Goal: Information Seeking & Learning: Learn about a topic

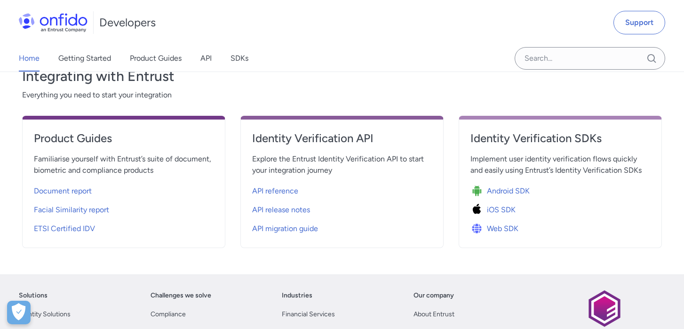
scroll to position [334, 0]
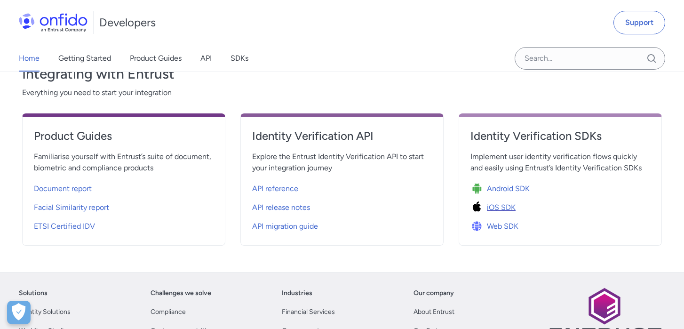
click at [497, 209] on span "iOS SDK" at bounding box center [501, 207] width 29 height 11
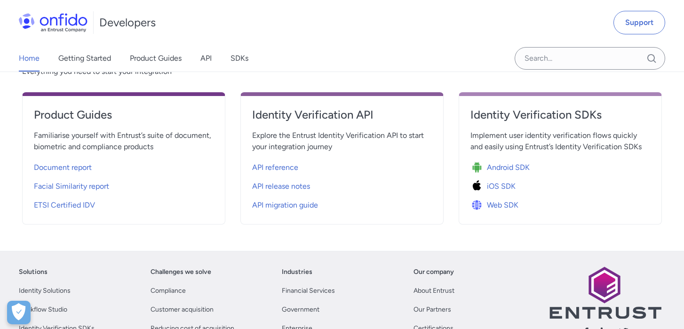
scroll to position [356, 0]
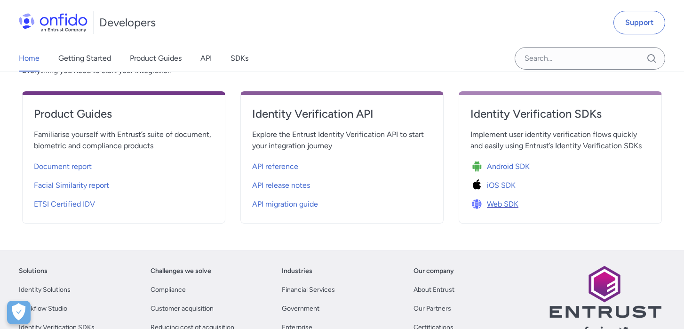
click at [495, 203] on span "Web SDK" at bounding box center [502, 203] width 31 height 11
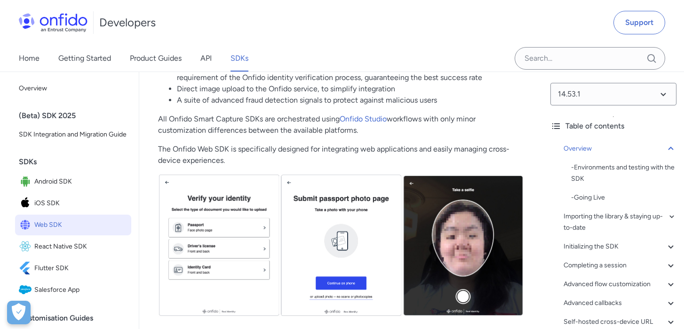
scroll to position [227, 0]
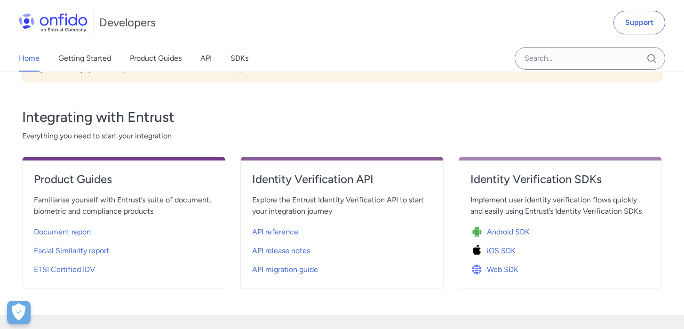
click at [501, 250] on span "iOS SDK" at bounding box center [501, 250] width 29 height 11
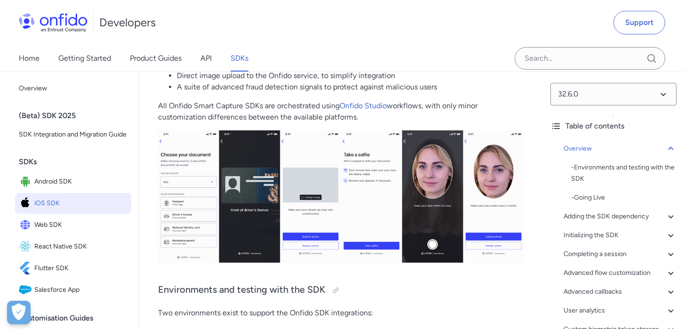
scroll to position [239, 0]
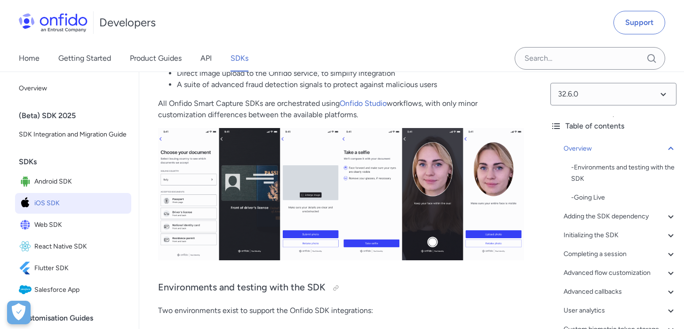
click at [322, 211] on img at bounding box center [341, 194] width 366 height 132
click at [319, 181] on img at bounding box center [341, 194] width 366 height 132
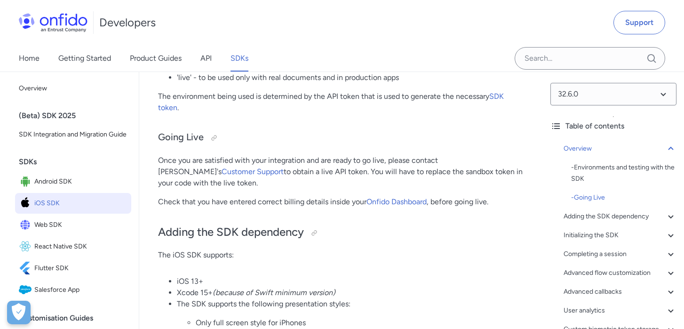
scroll to position [512, 0]
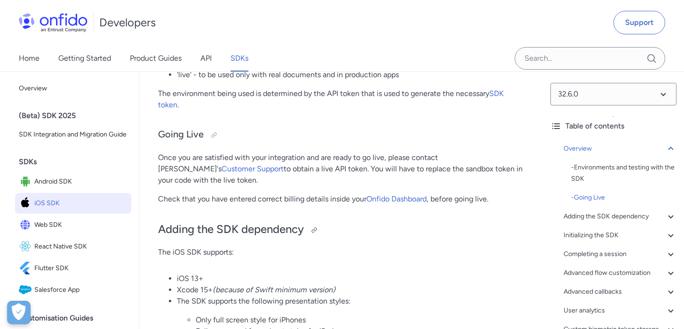
click at [360, 224] on h2 "Adding the SDK dependency" at bounding box center [341, 229] width 366 height 16
click at [390, 199] on link "Onfido Dashboard" at bounding box center [396, 198] width 60 height 9
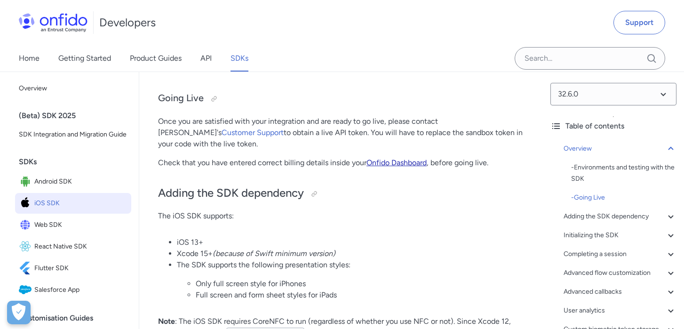
scroll to position [551, 0]
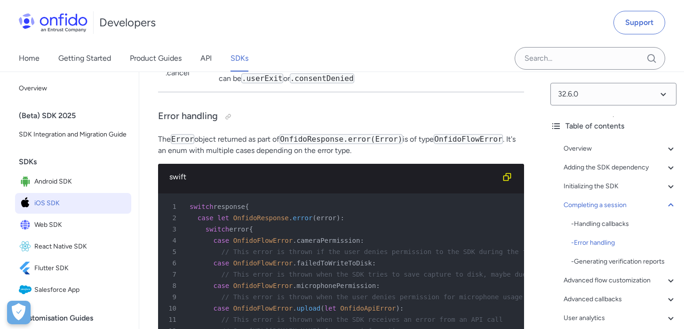
scroll to position [7531, 0]
